Goal: Answer question/provide support

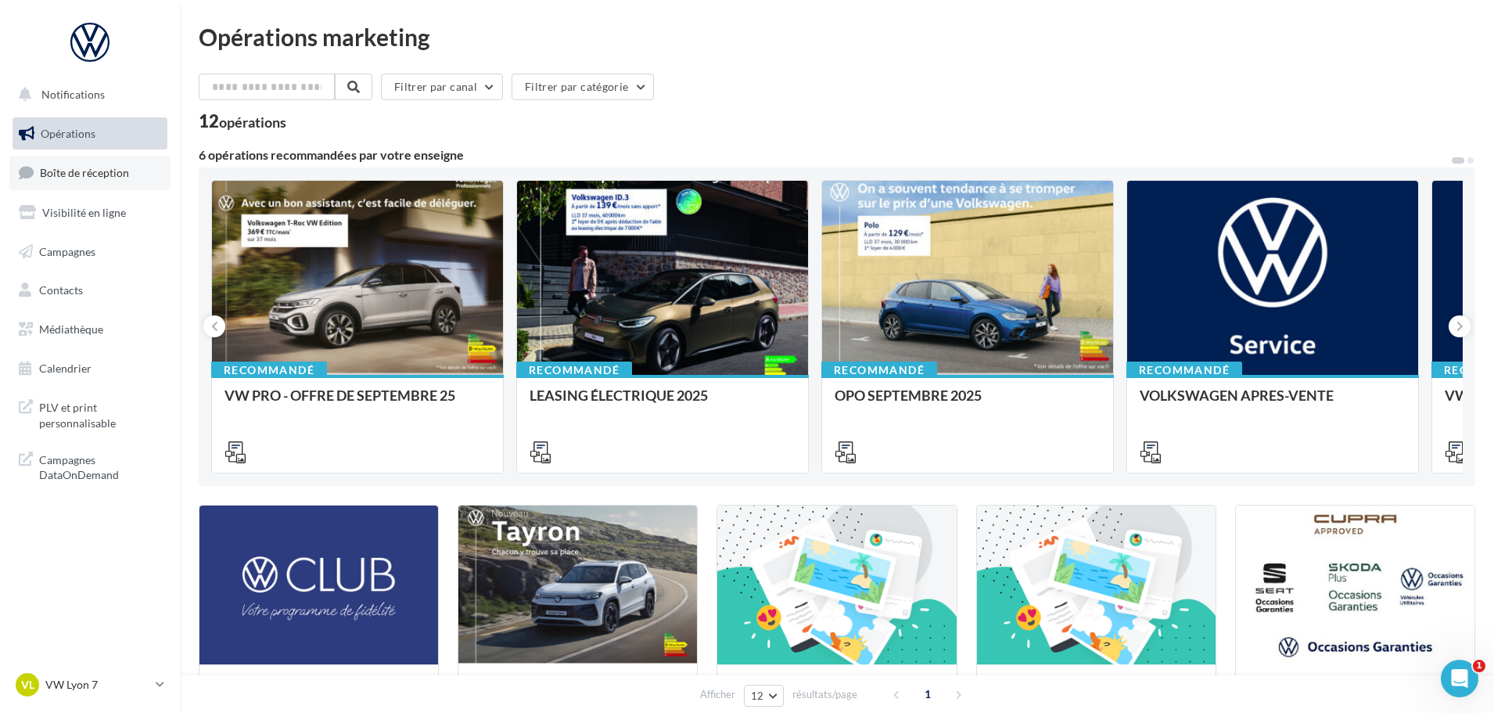
click at [81, 178] on span "Boîte de réception" at bounding box center [84, 172] width 89 height 13
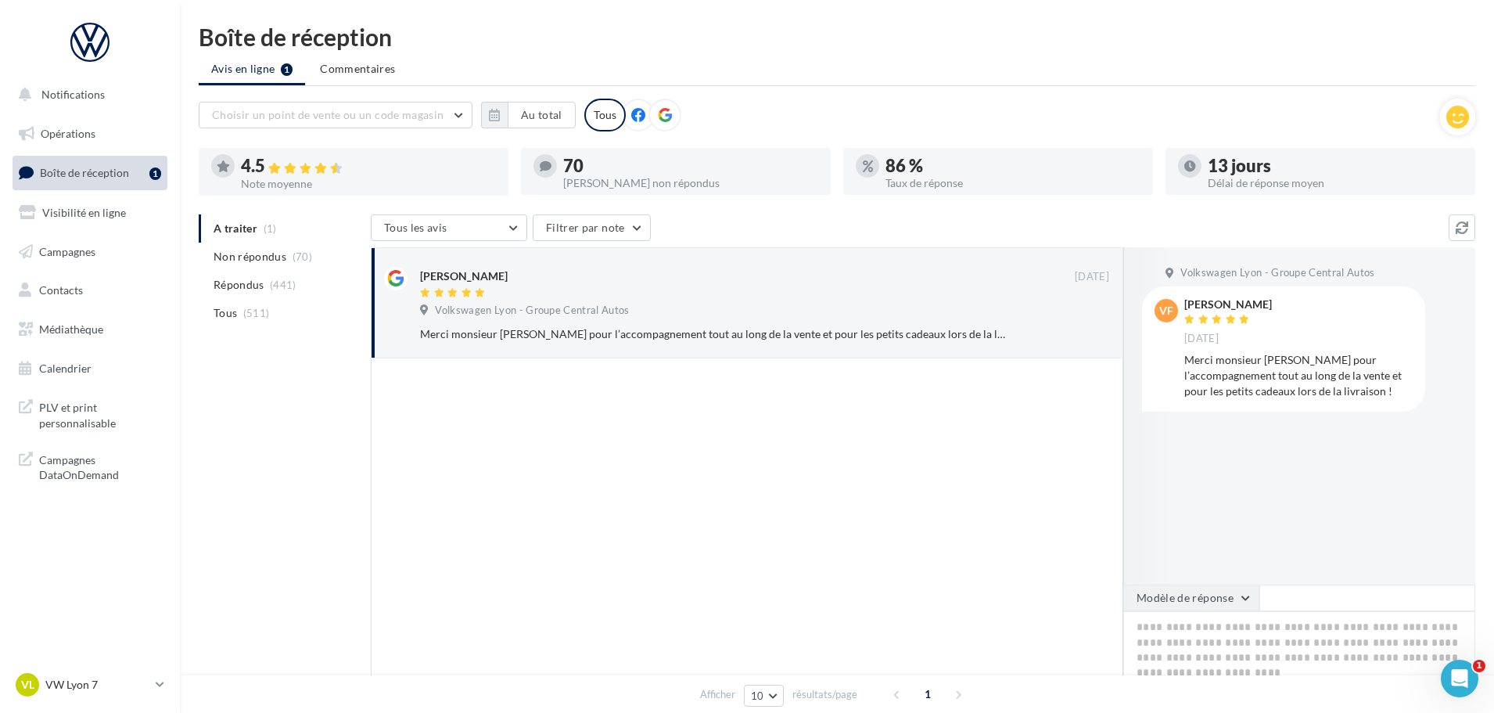
click at [1240, 594] on button "Modèle de réponse" at bounding box center [1191, 597] width 136 height 27
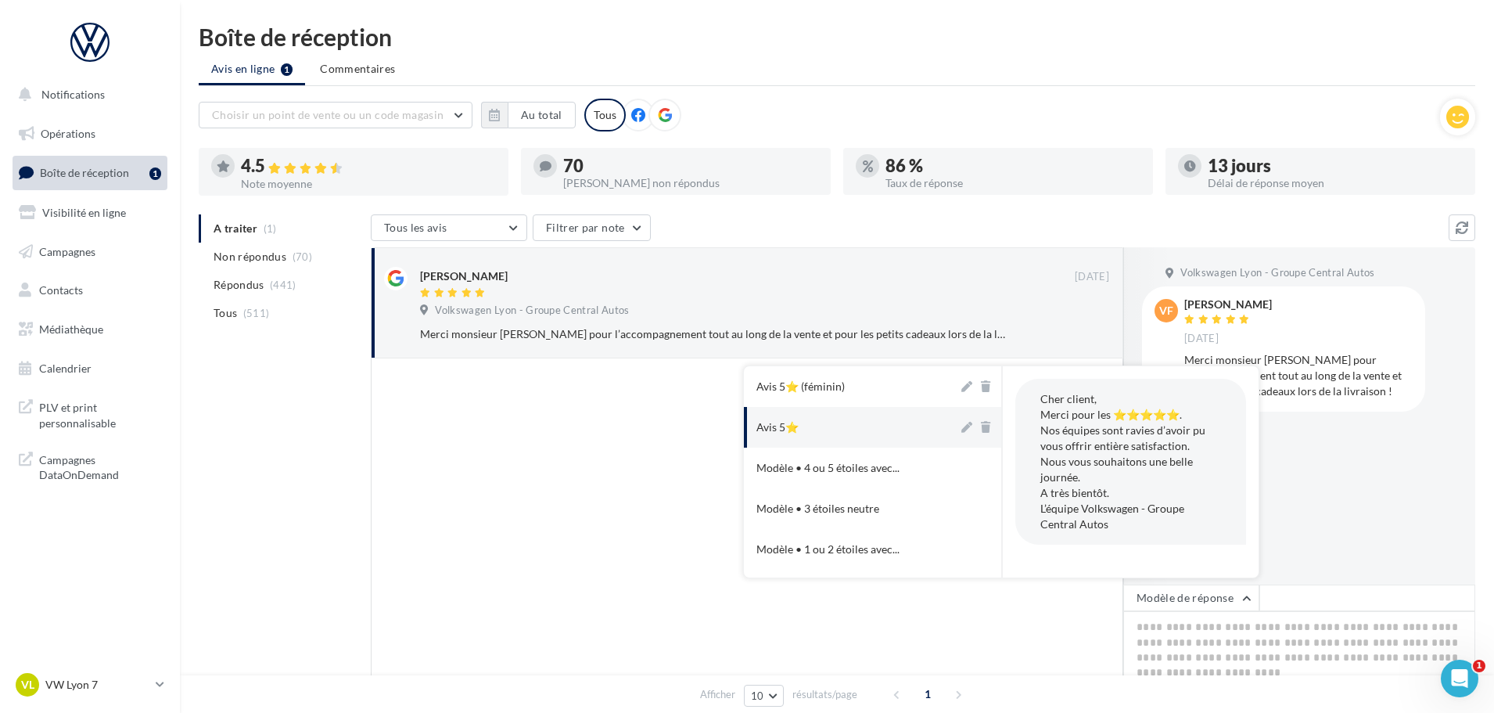
click at [816, 427] on button "Avis 5⭐" at bounding box center [851, 427] width 214 height 41
type textarea "**********"
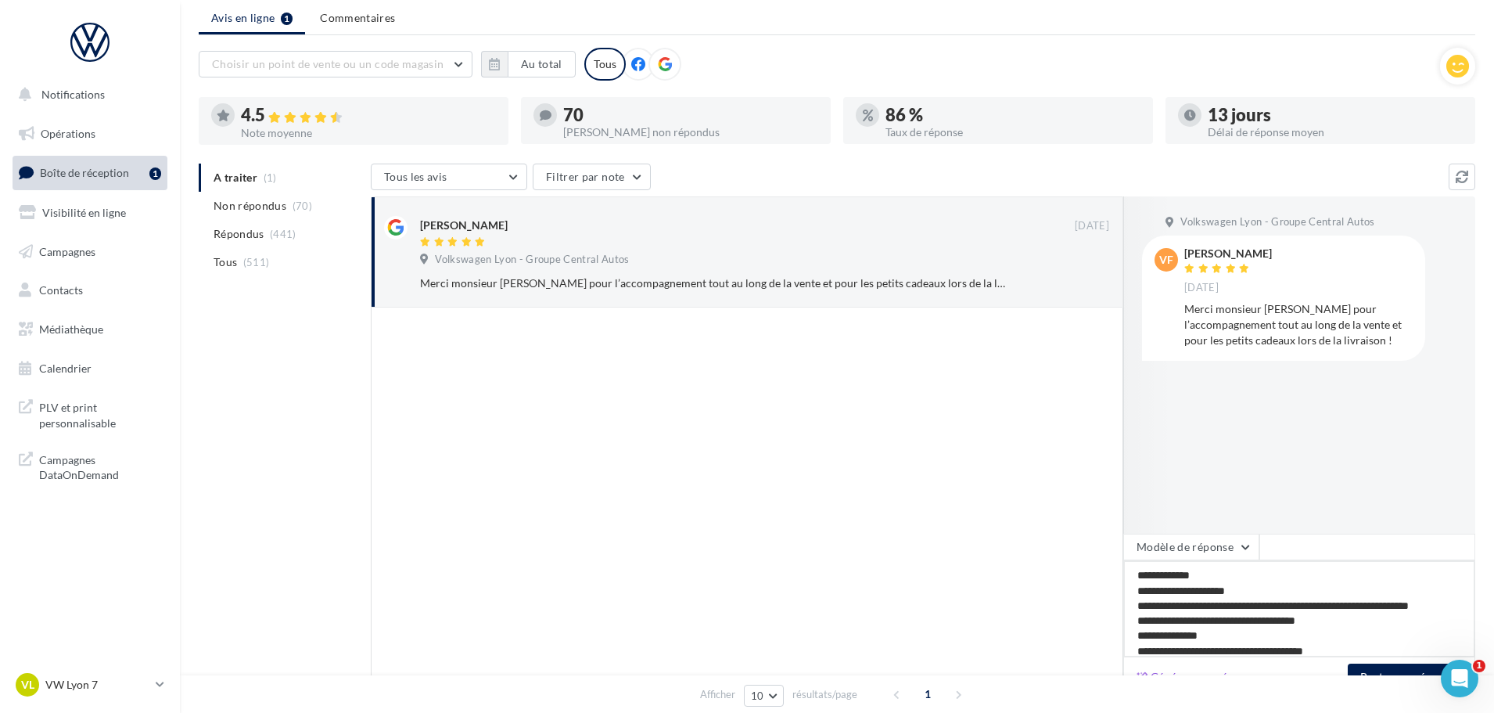
scroll to position [148, 0]
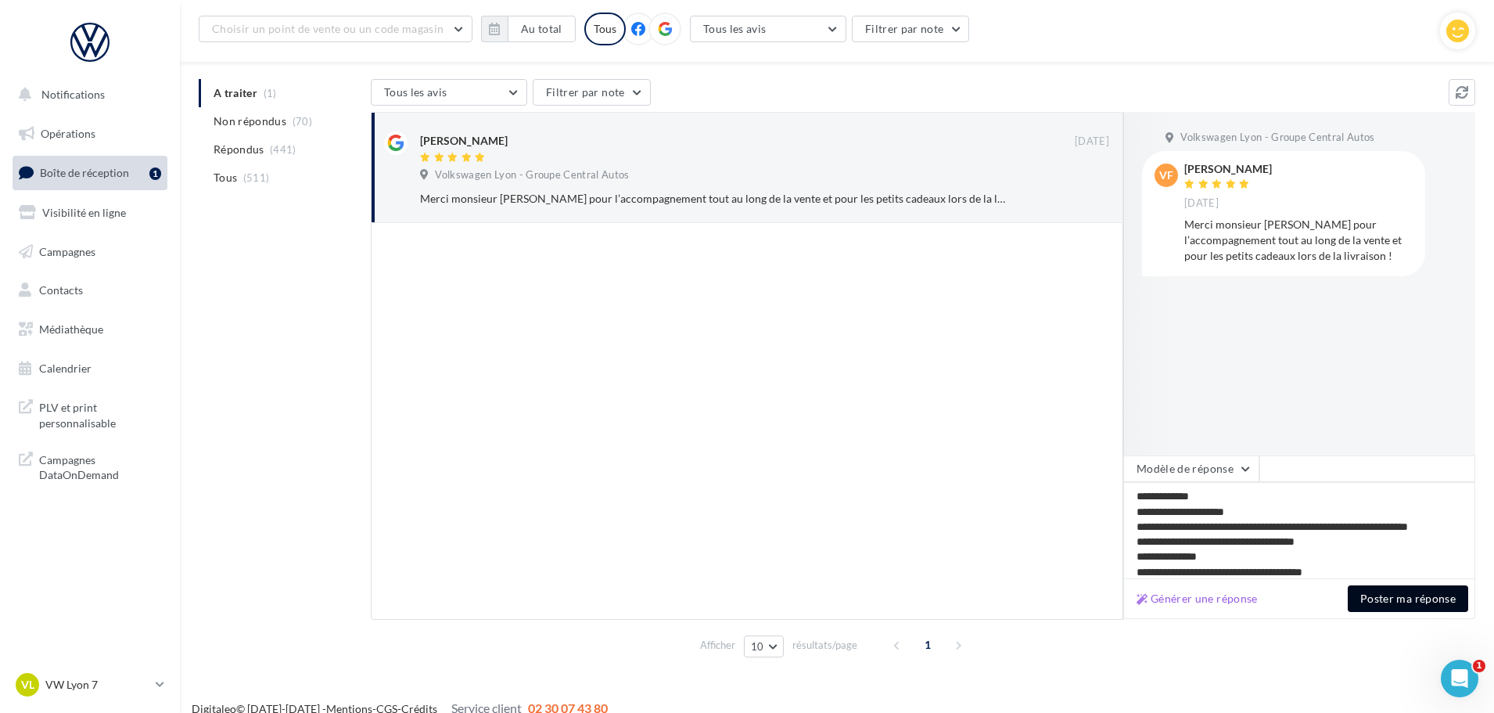
click at [1413, 595] on button "Poster ma réponse" at bounding box center [1408, 598] width 120 height 27
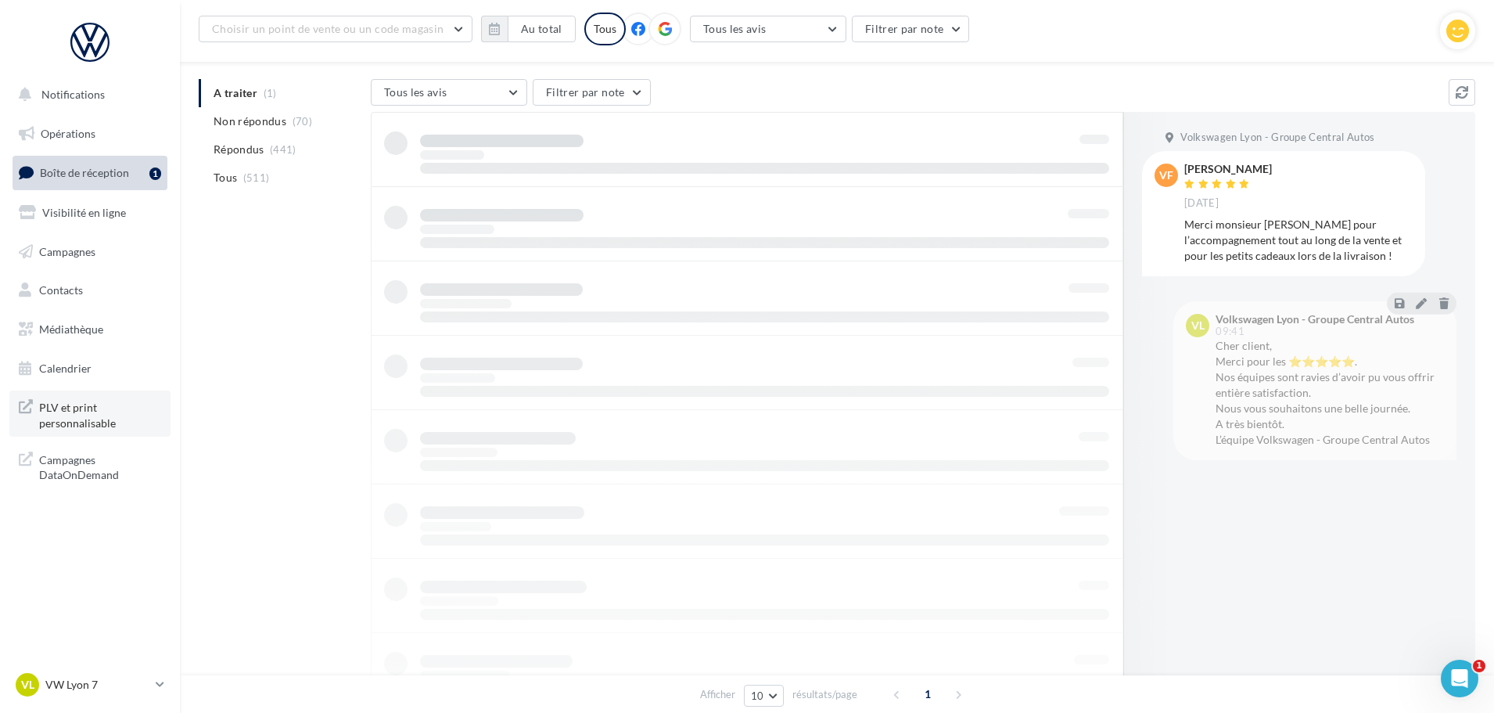
scroll to position [25, 0]
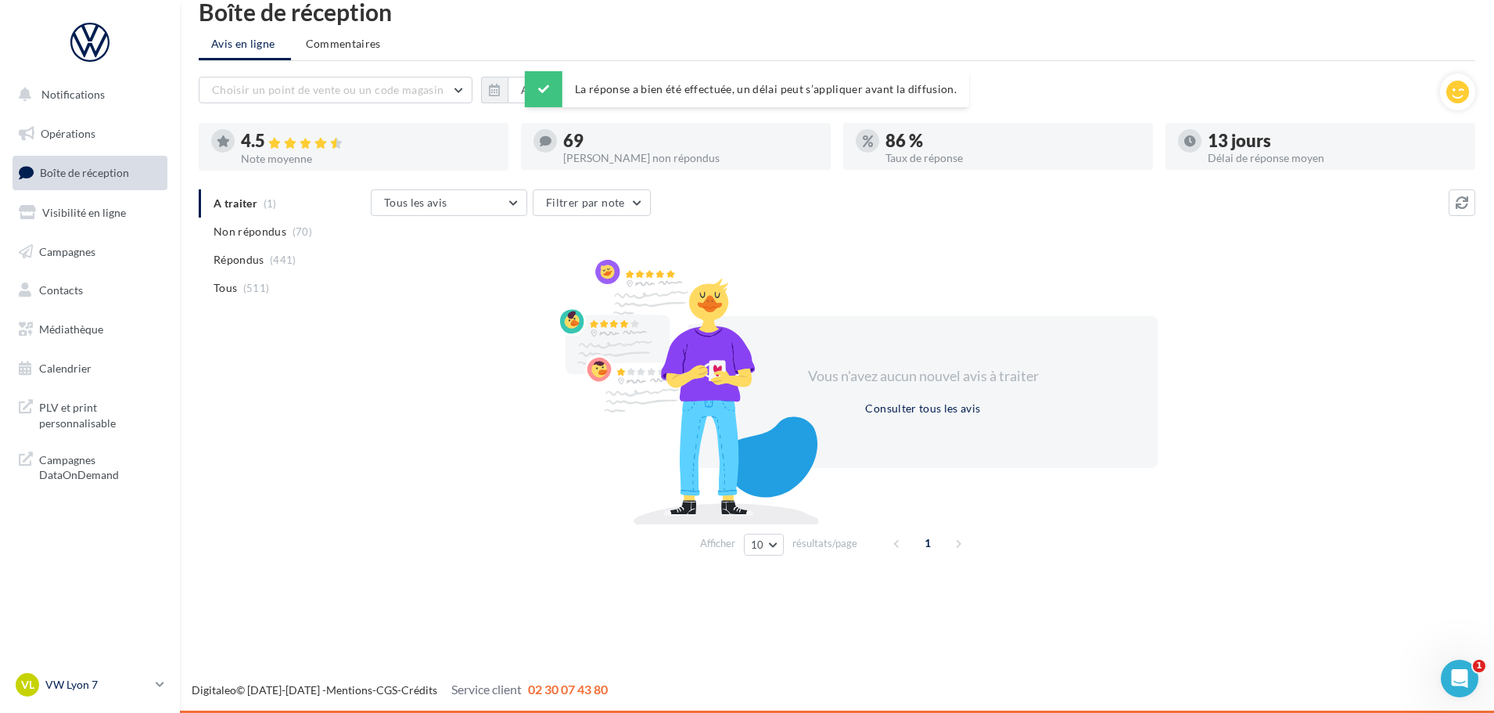
click at [45, 683] on div "VL VW Lyon 7 vw-lyo-gru" at bounding box center [83, 684] width 134 height 23
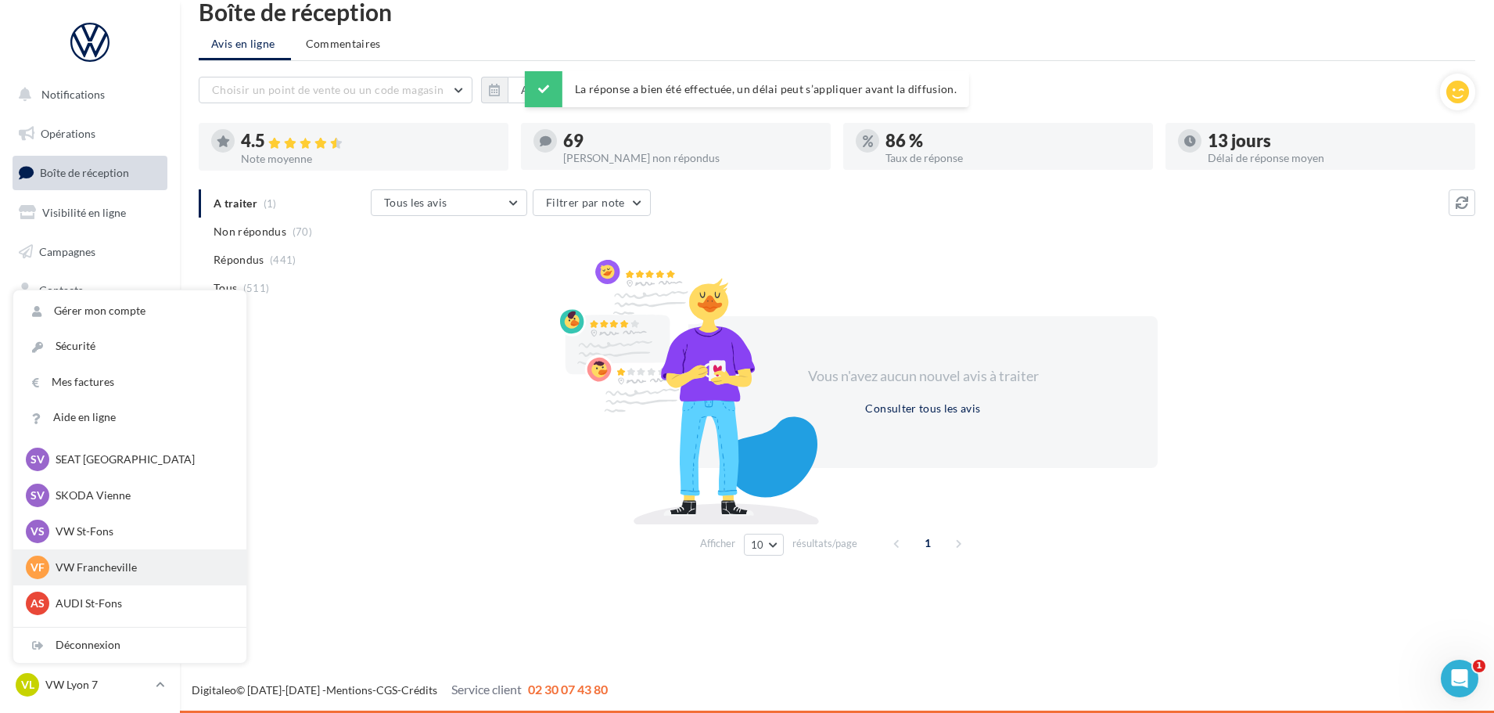
scroll to position [156, 0]
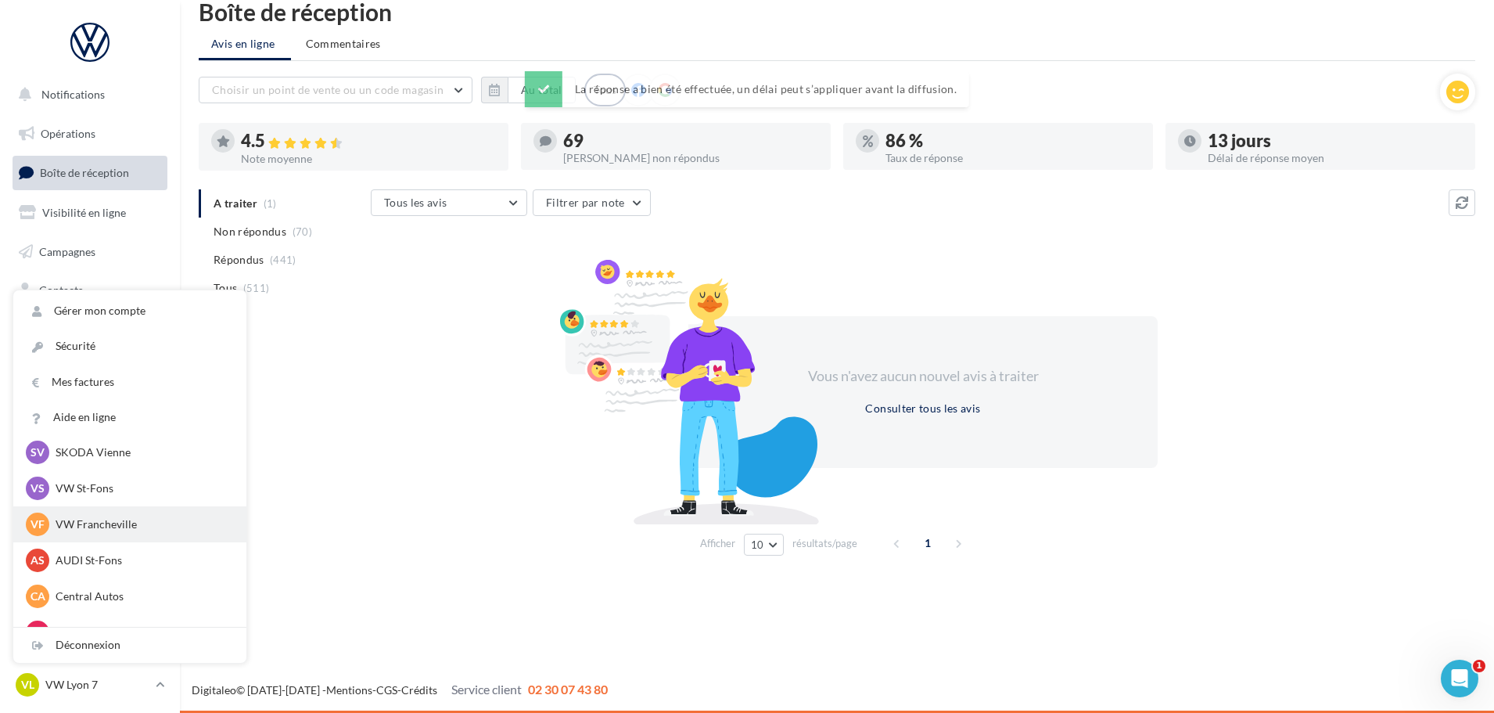
click at [159, 525] on p "VW Francheville" at bounding box center [142, 524] width 172 height 16
